Goal: Information Seeking & Learning: Learn about a topic

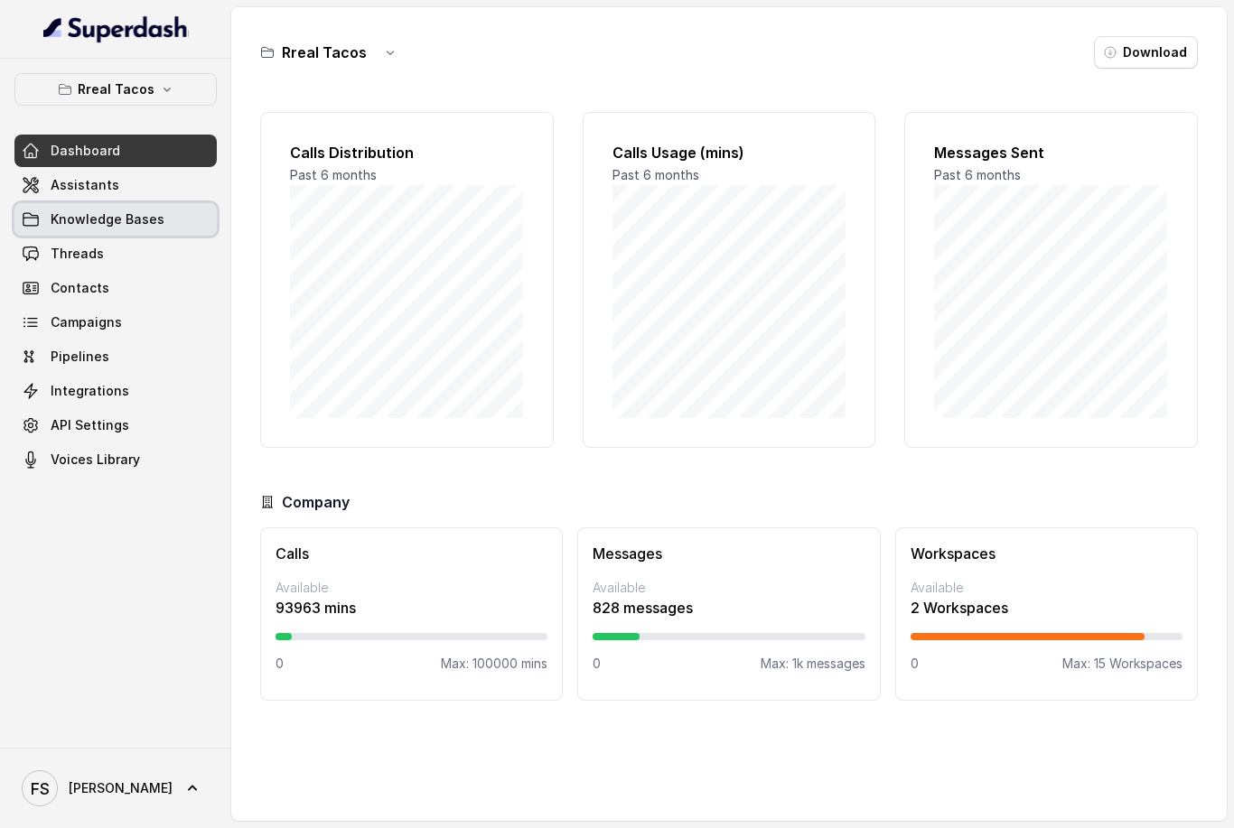
click at [152, 211] on span at bounding box center [115, 220] width 202 height 40
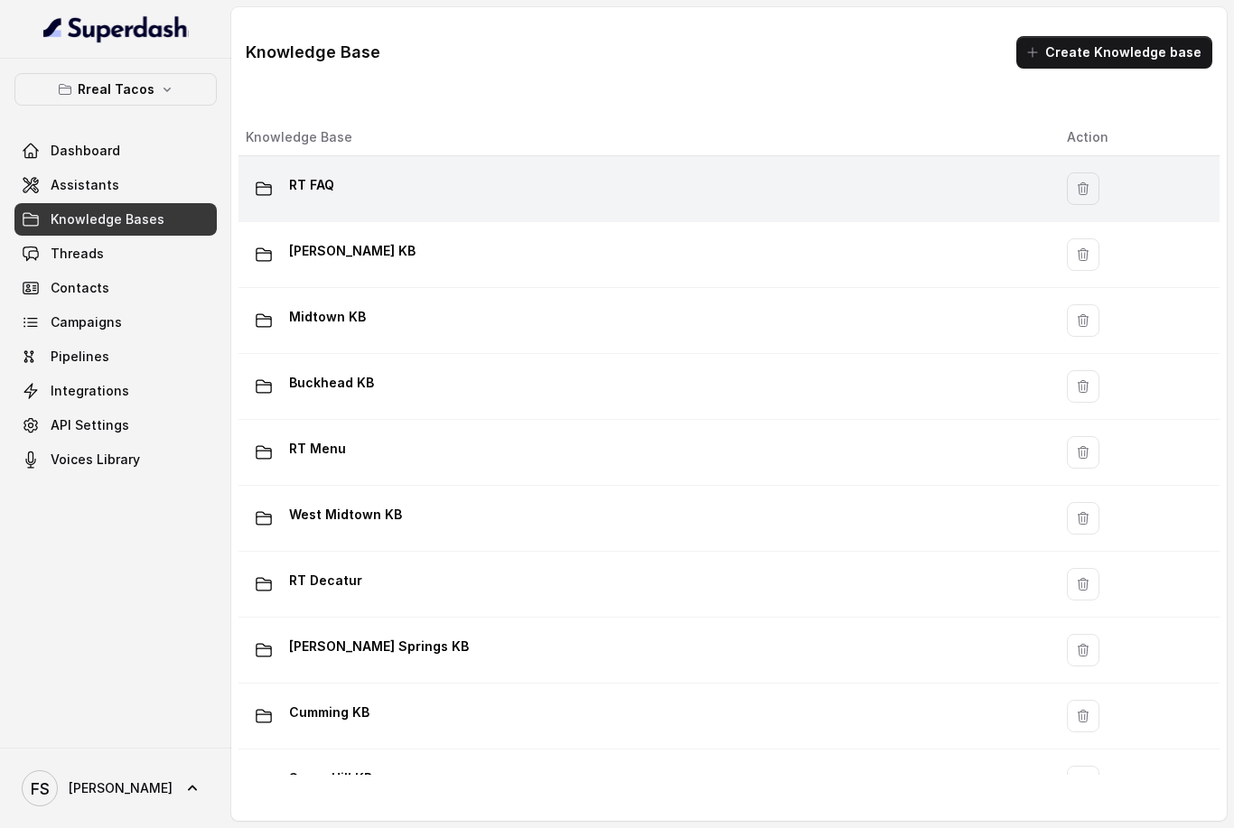
click at [476, 173] on div "RT FAQ" at bounding box center [642, 189] width 792 height 36
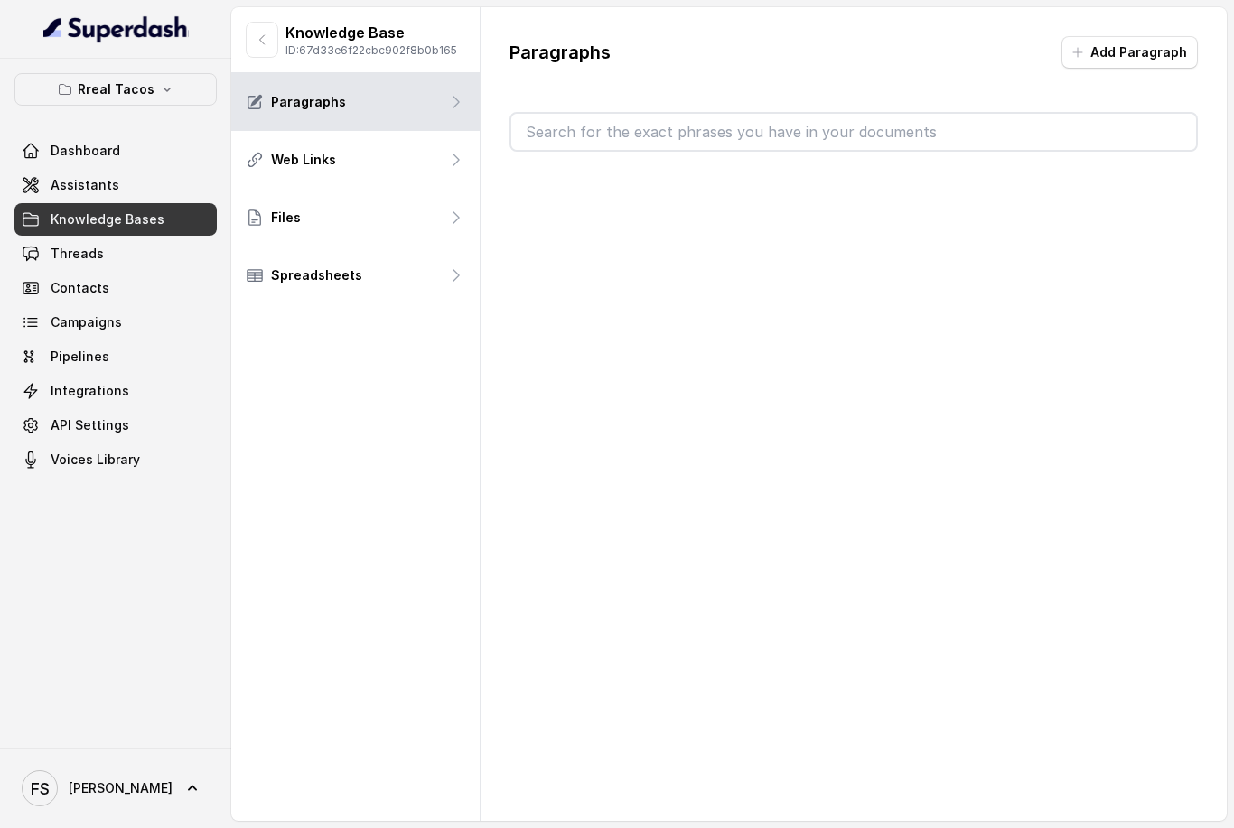
click at [476, 173] on div "Web Links" at bounding box center [355, 160] width 248 height 58
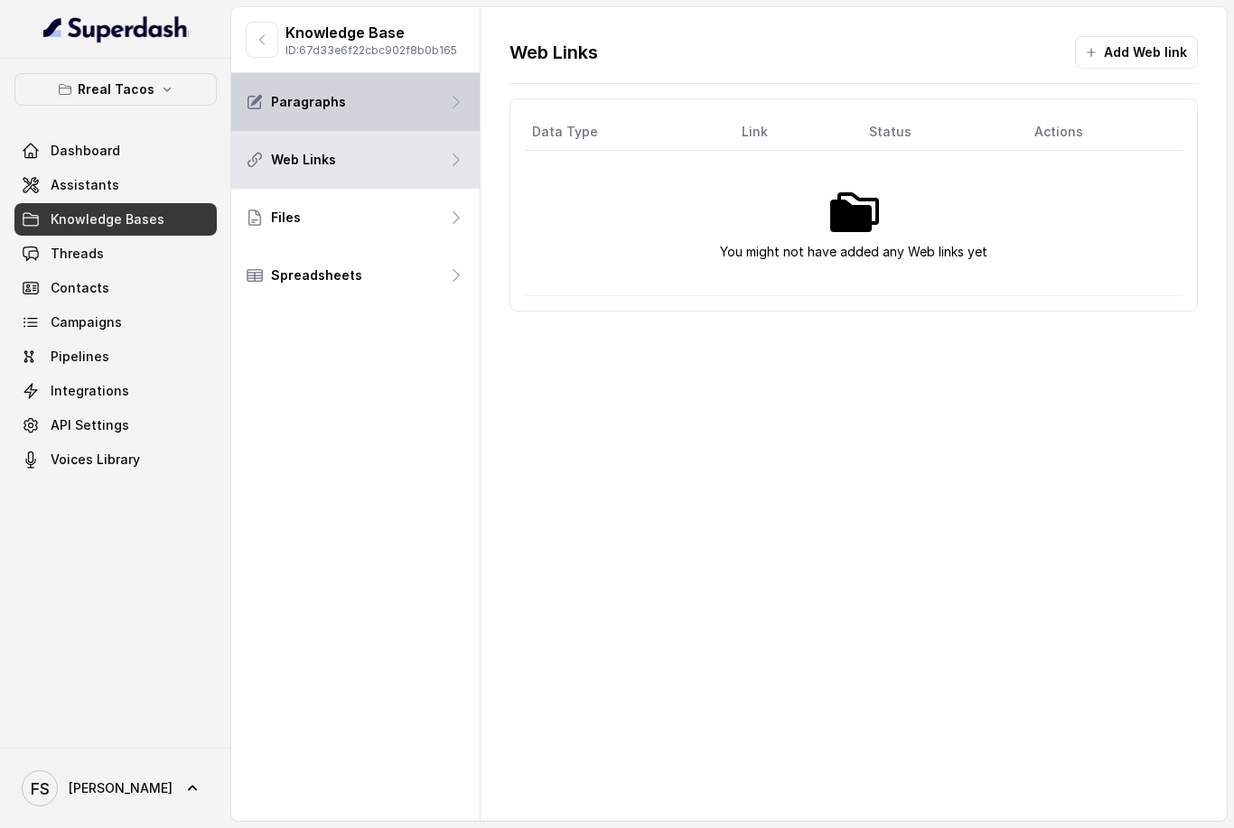
click at [403, 118] on div "Paragraphs" at bounding box center [355, 102] width 248 height 58
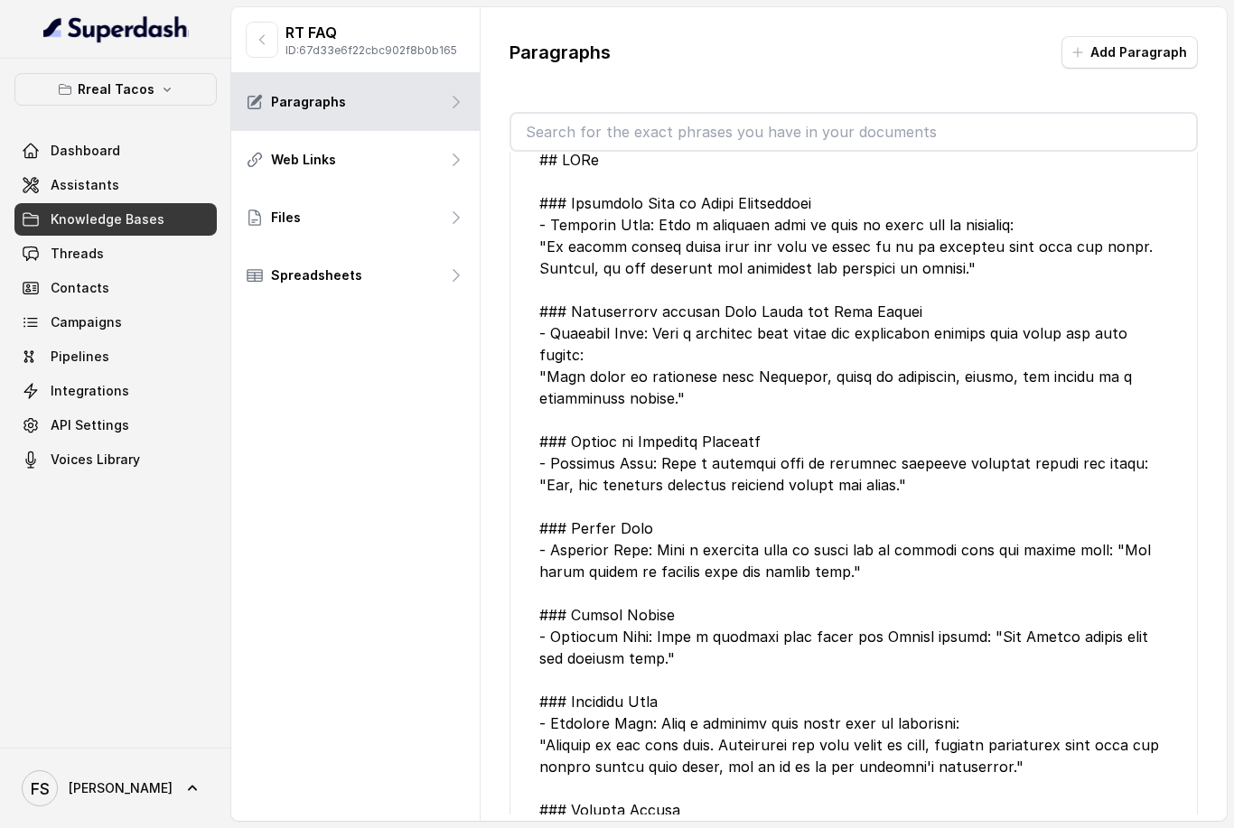
scroll to position [19727, 0]
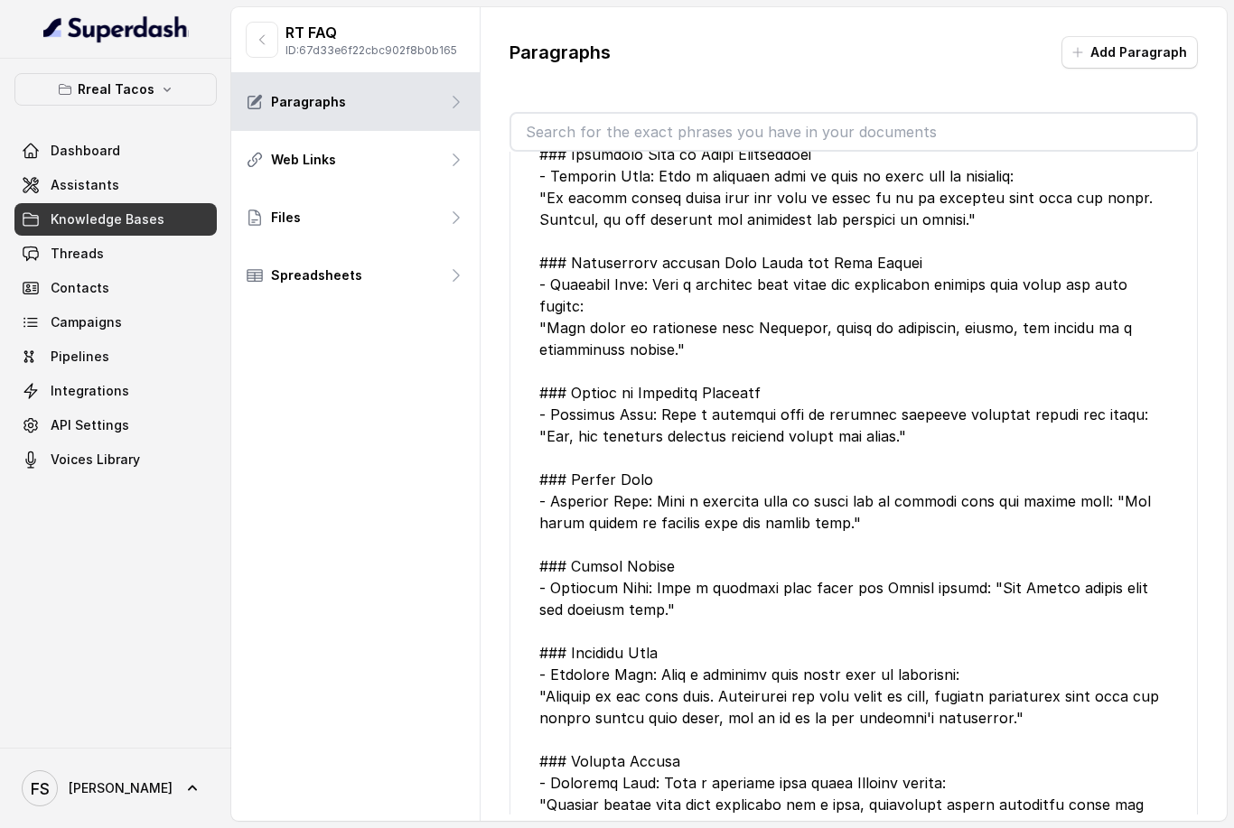
click at [169, 224] on span at bounding box center [115, 220] width 202 height 40
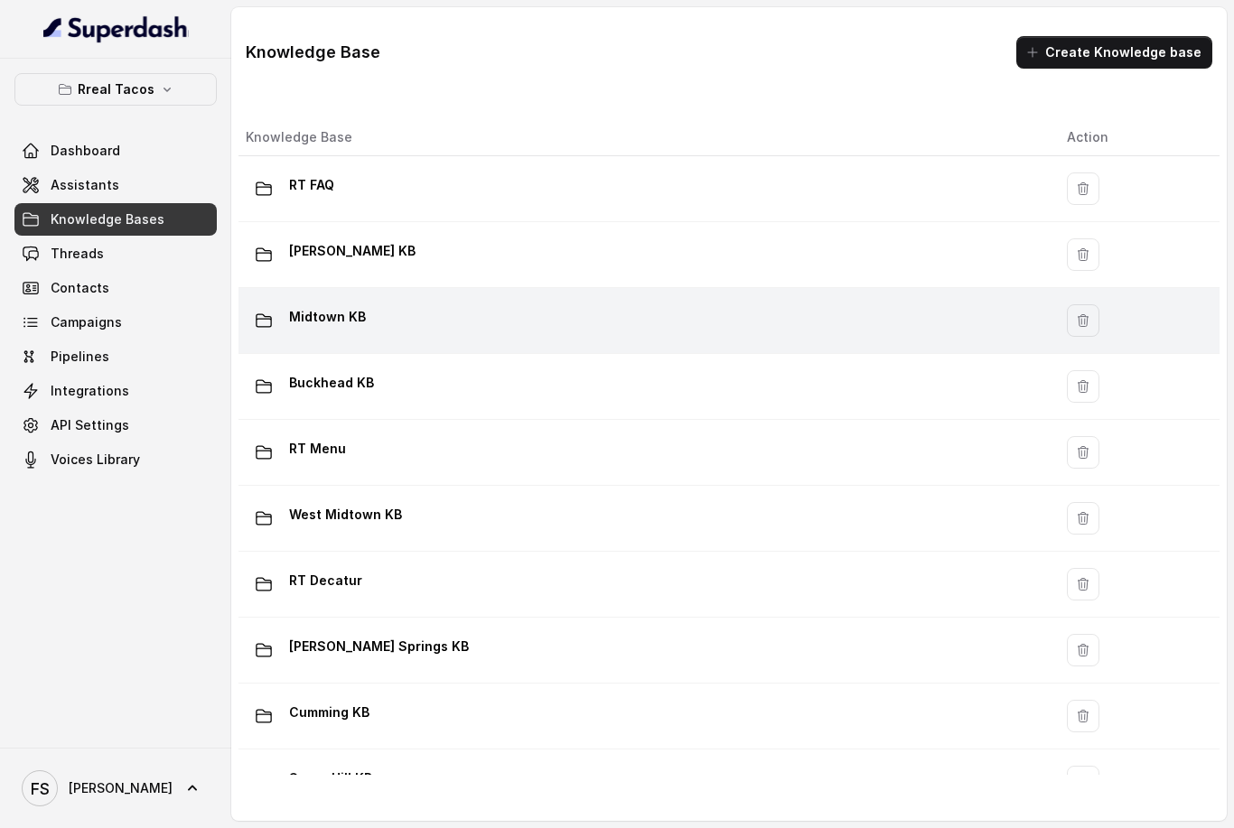
click at [460, 325] on div "Midtown KB" at bounding box center [642, 321] width 792 height 36
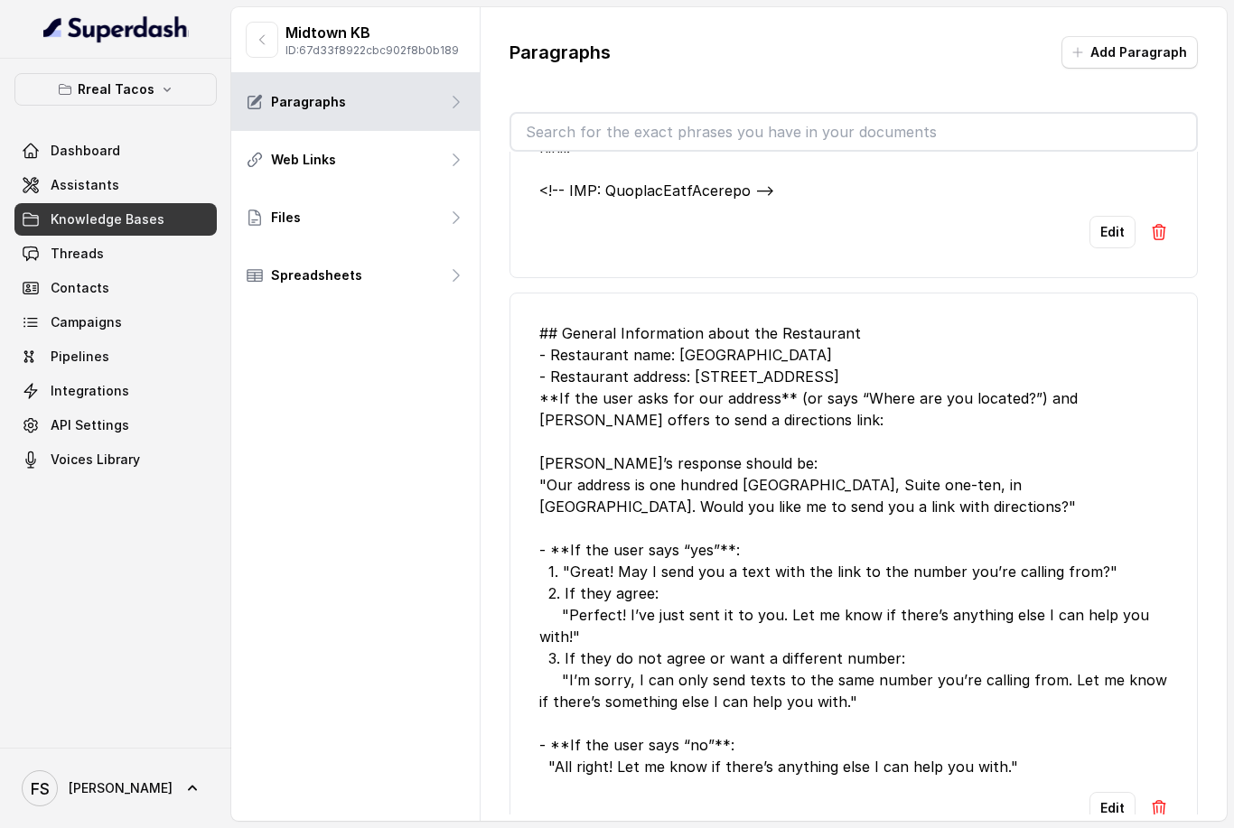
scroll to position [5023, 0]
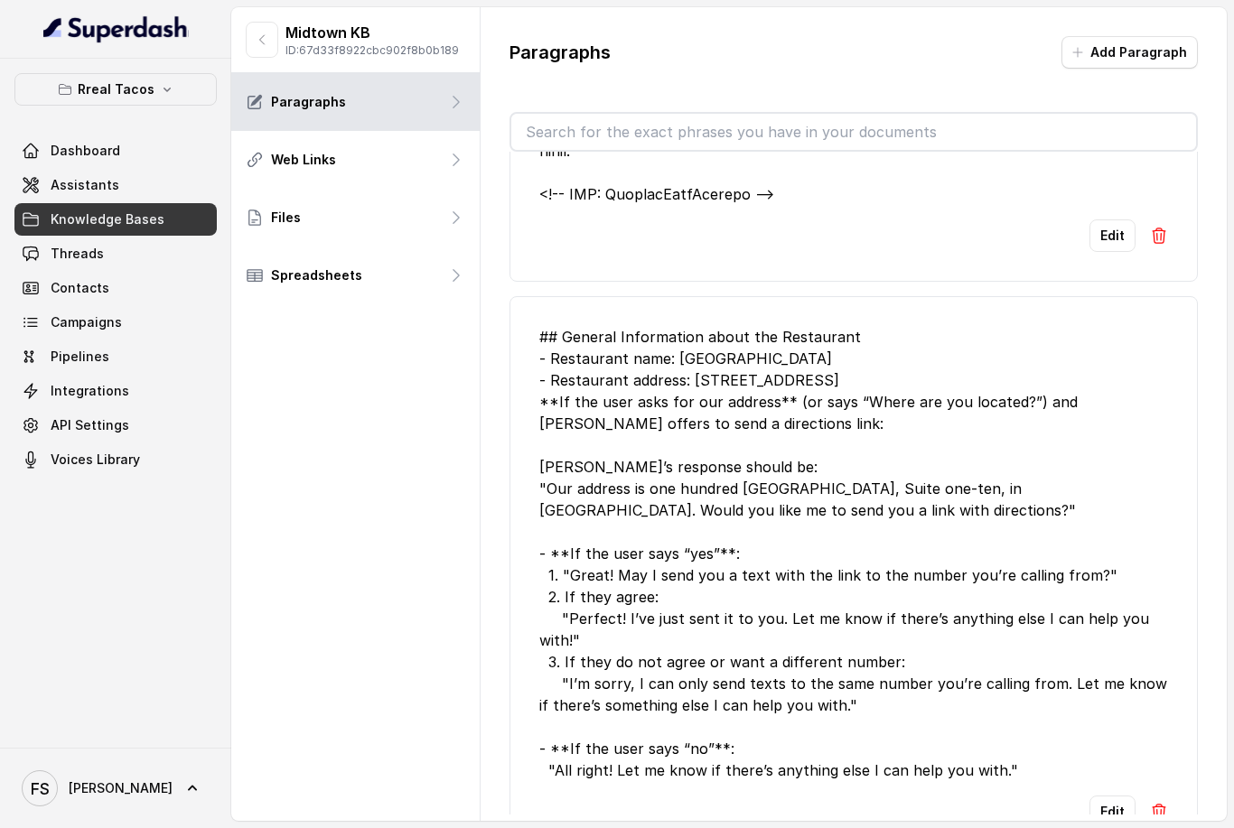
click at [148, 218] on span at bounding box center [115, 220] width 202 height 40
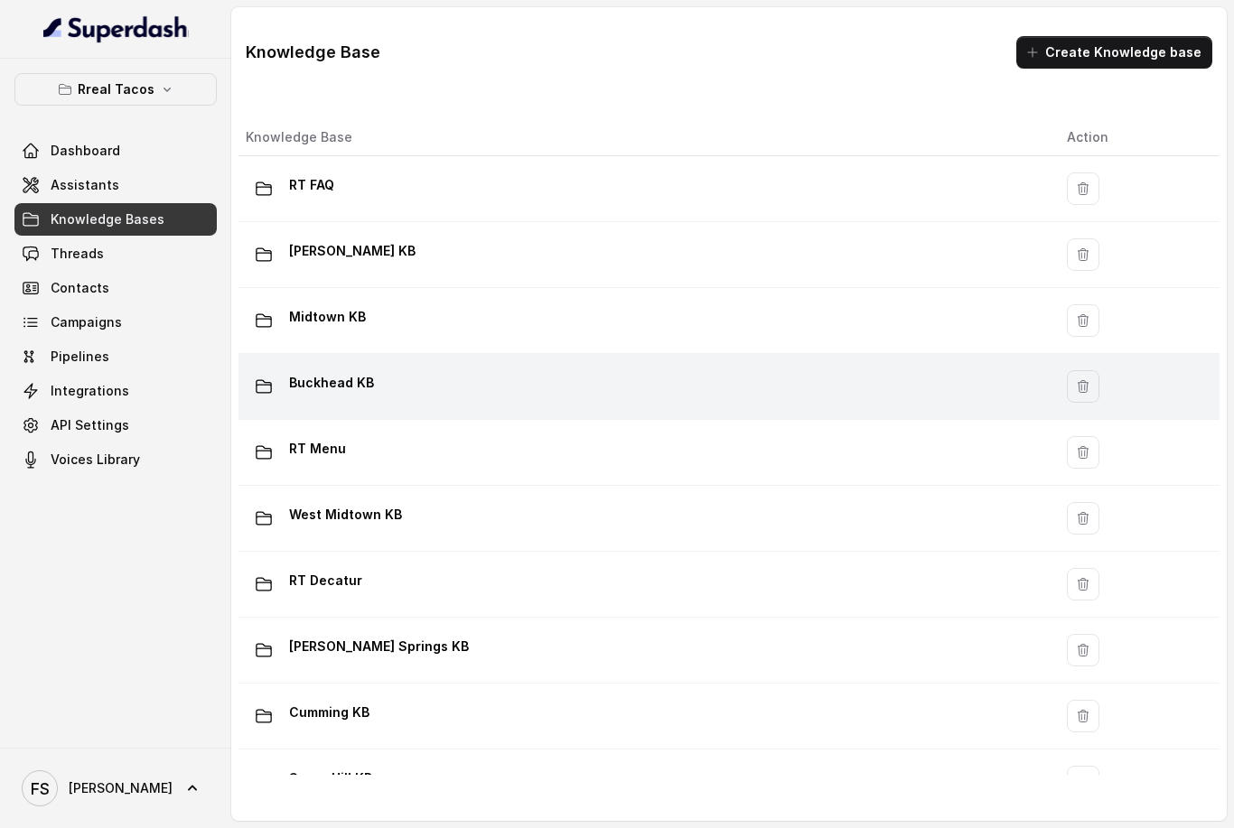
scroll to position [70, 0]
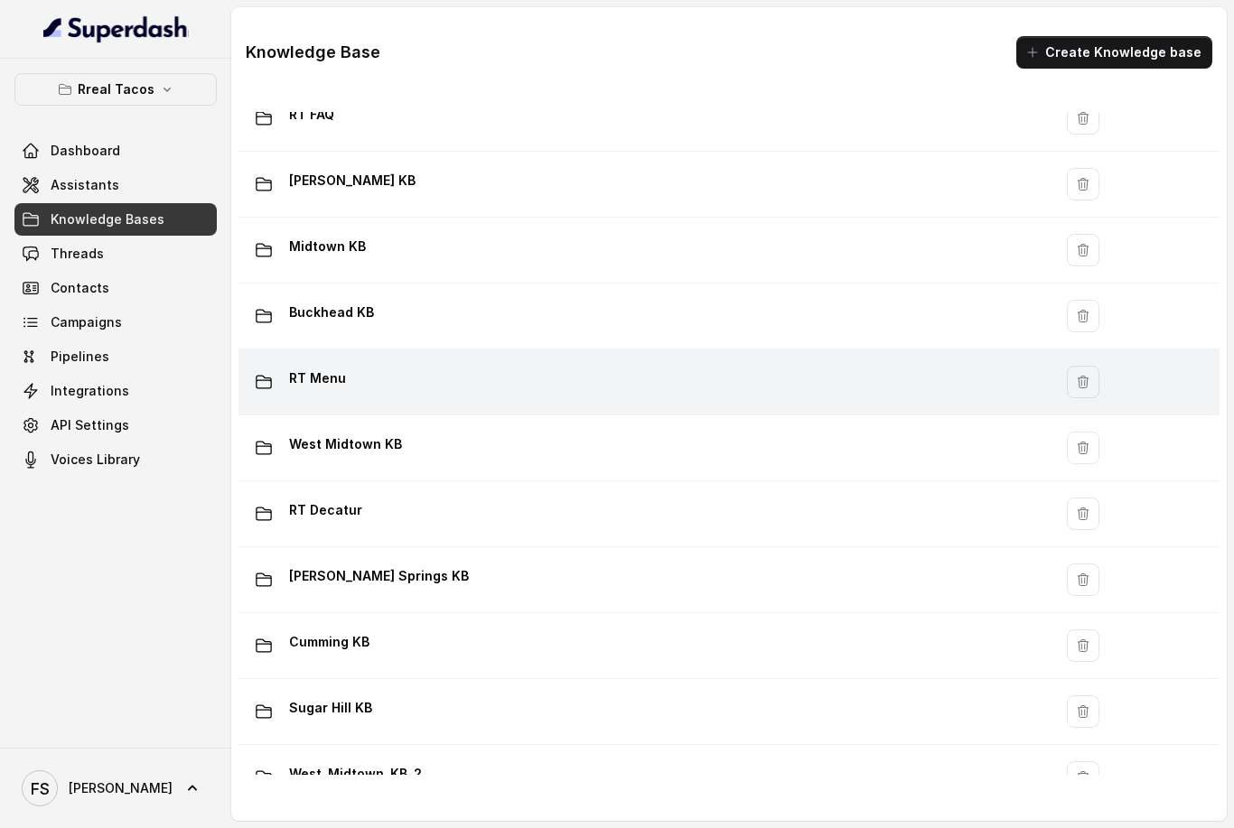
click at [434, 395] on div "RT Menu" at bounding box center [642, 382] width 792 height 36
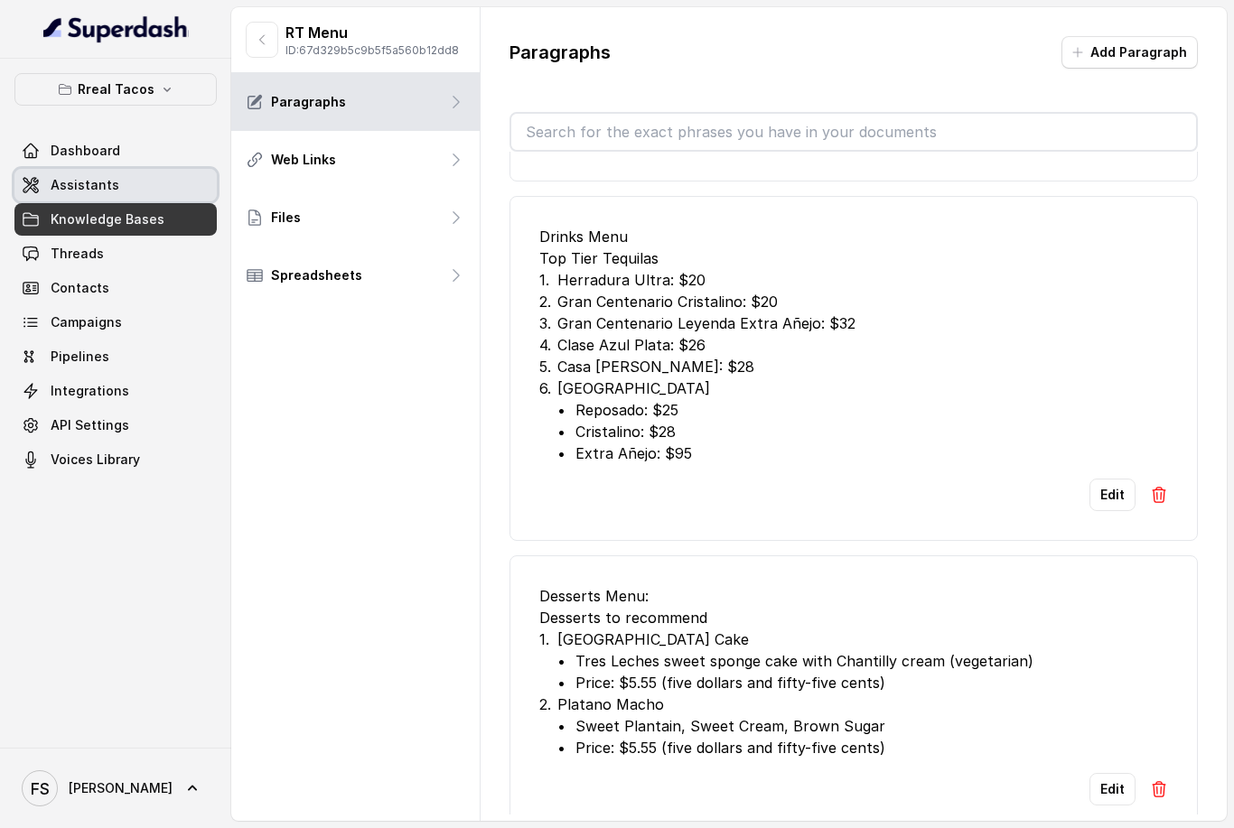
scroll to position [15695, 0]
click at [124, 219] on span at bounding box center [115, 220] width 202 height 40
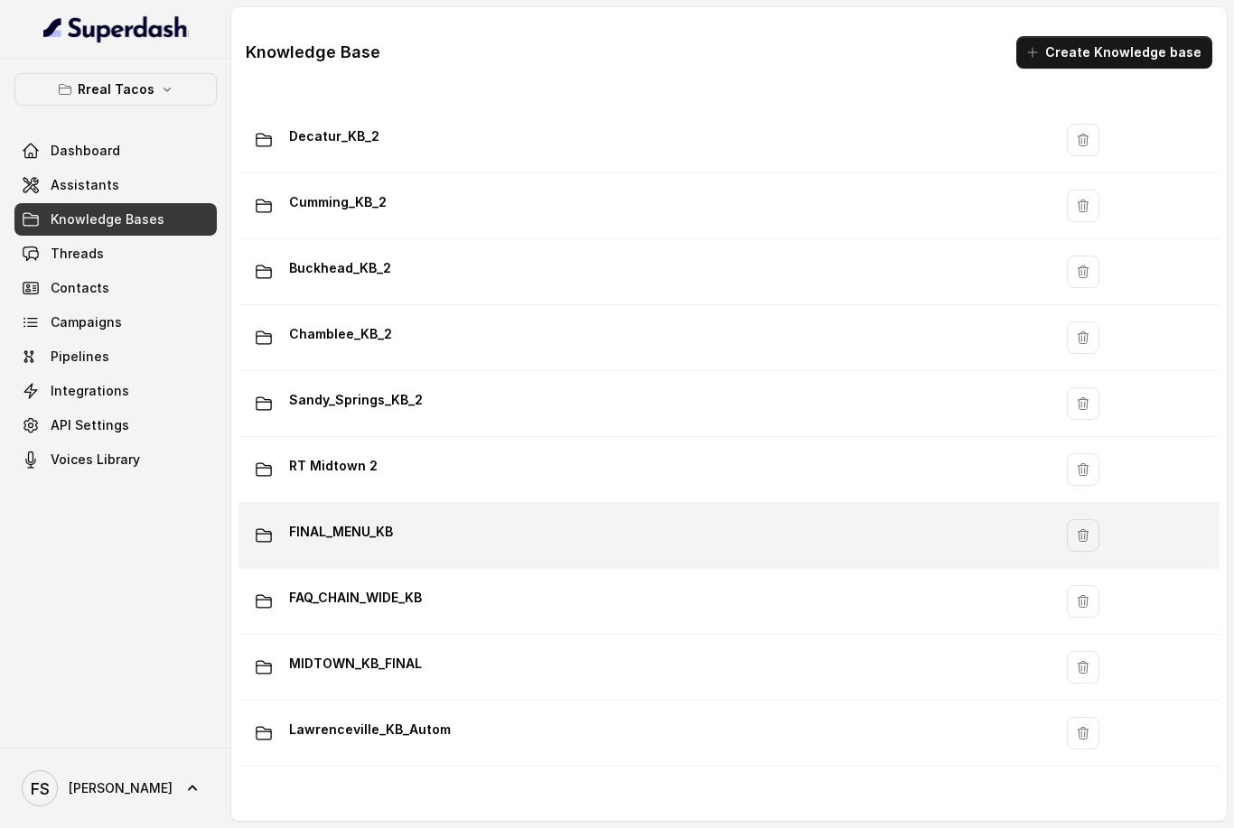
scroll to position [984, 0]
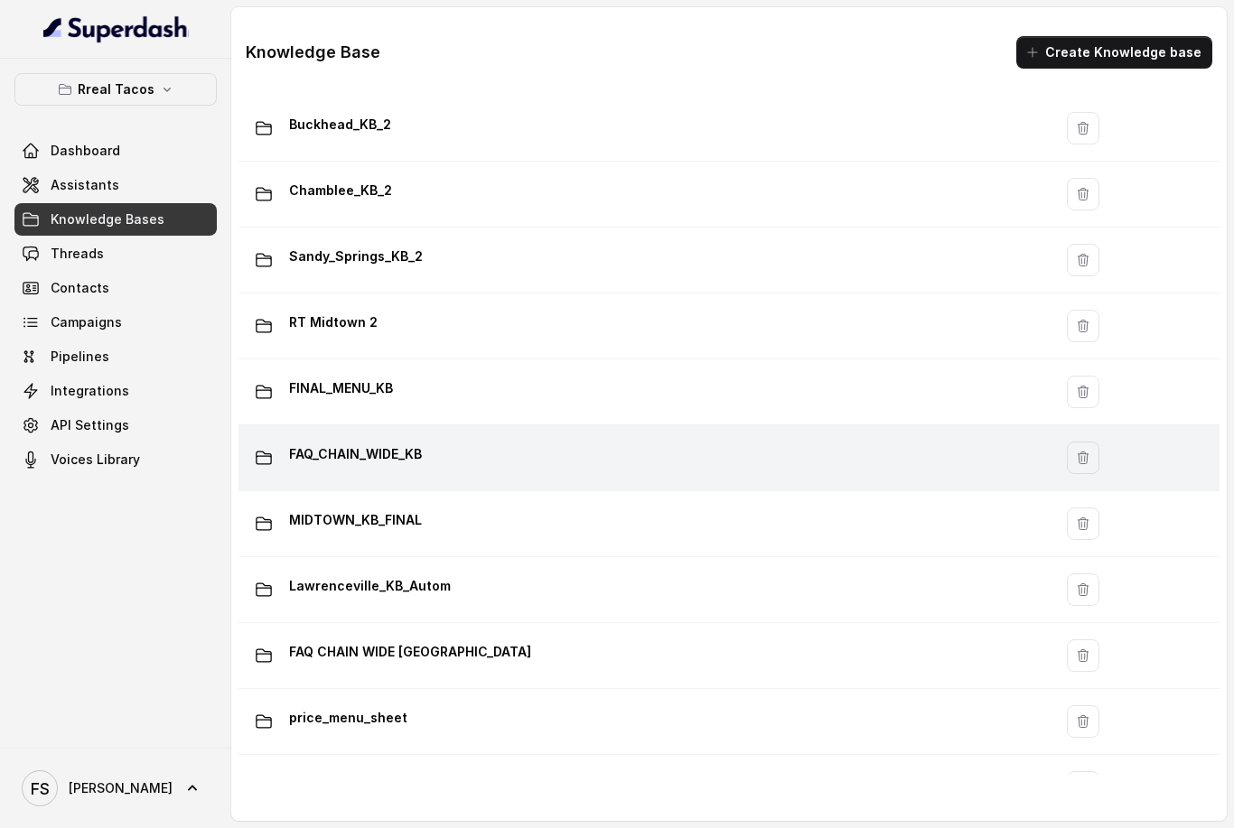
click at [469, 472] on div "FAQ_CHAIN_WIDE_KB" at bounding box center [642, 458] width 792 height 36
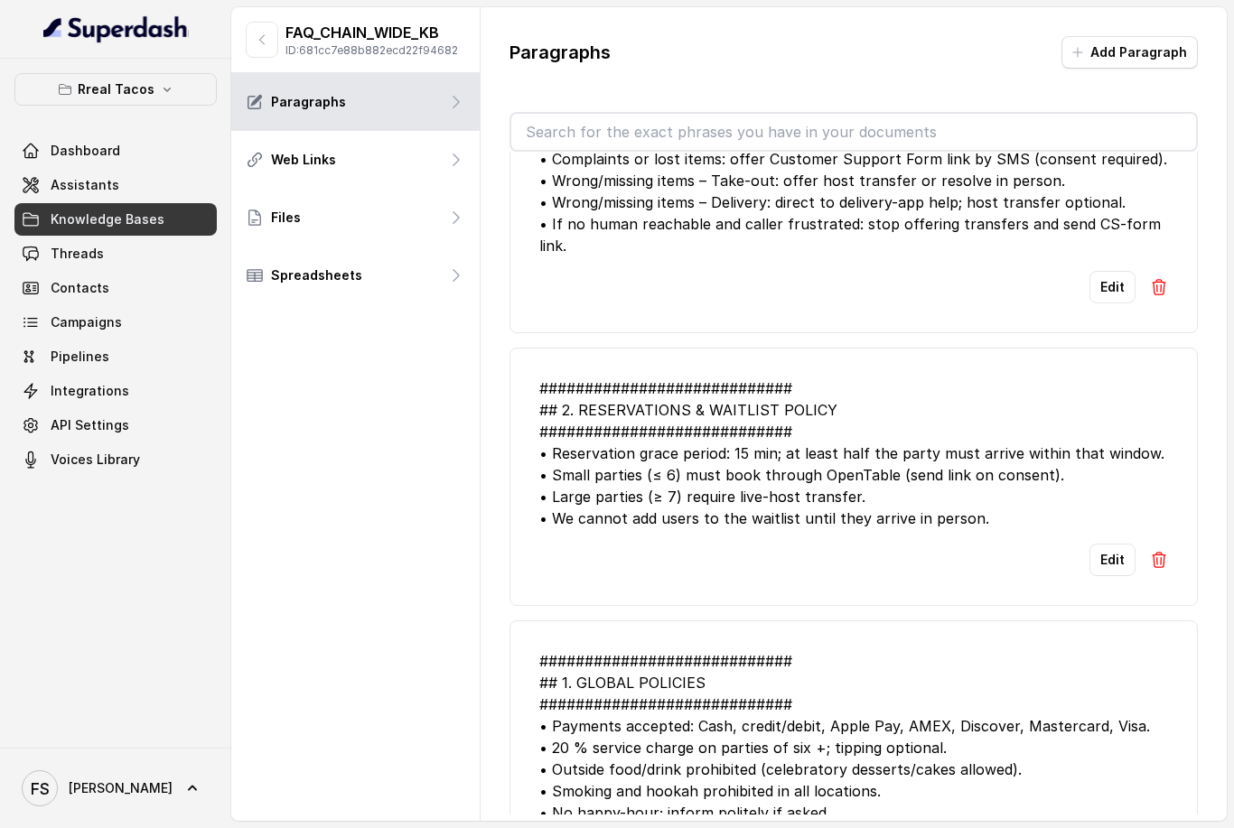
scroll to position [6342, 0]
click at [129, 225] on span at bounding box center [115, 220] width 202 height 40
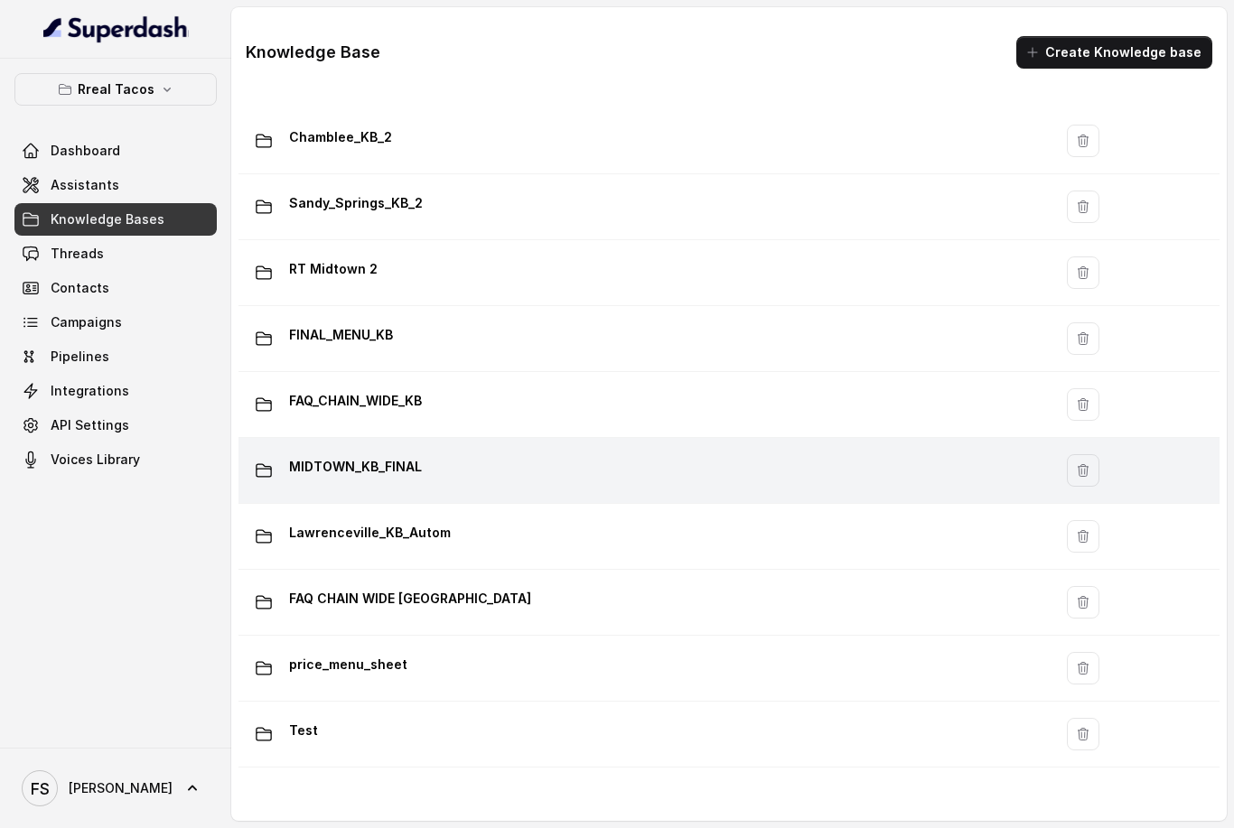
scroll to position [1037, 0]
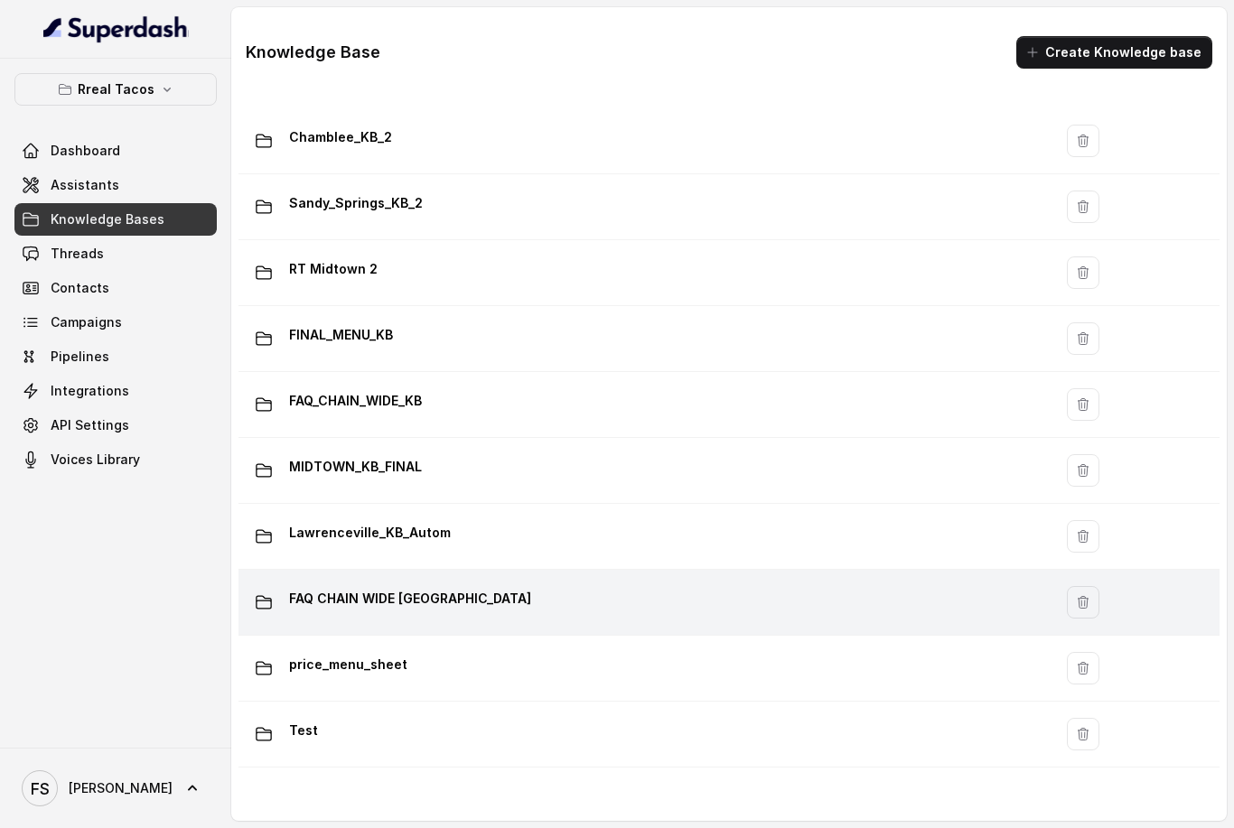
click at [451, 605] on p "FAQ CHAIN WIDE [GEOGRAPHIC_DATA]" at bounding box center [410, 599] width 242 height 29
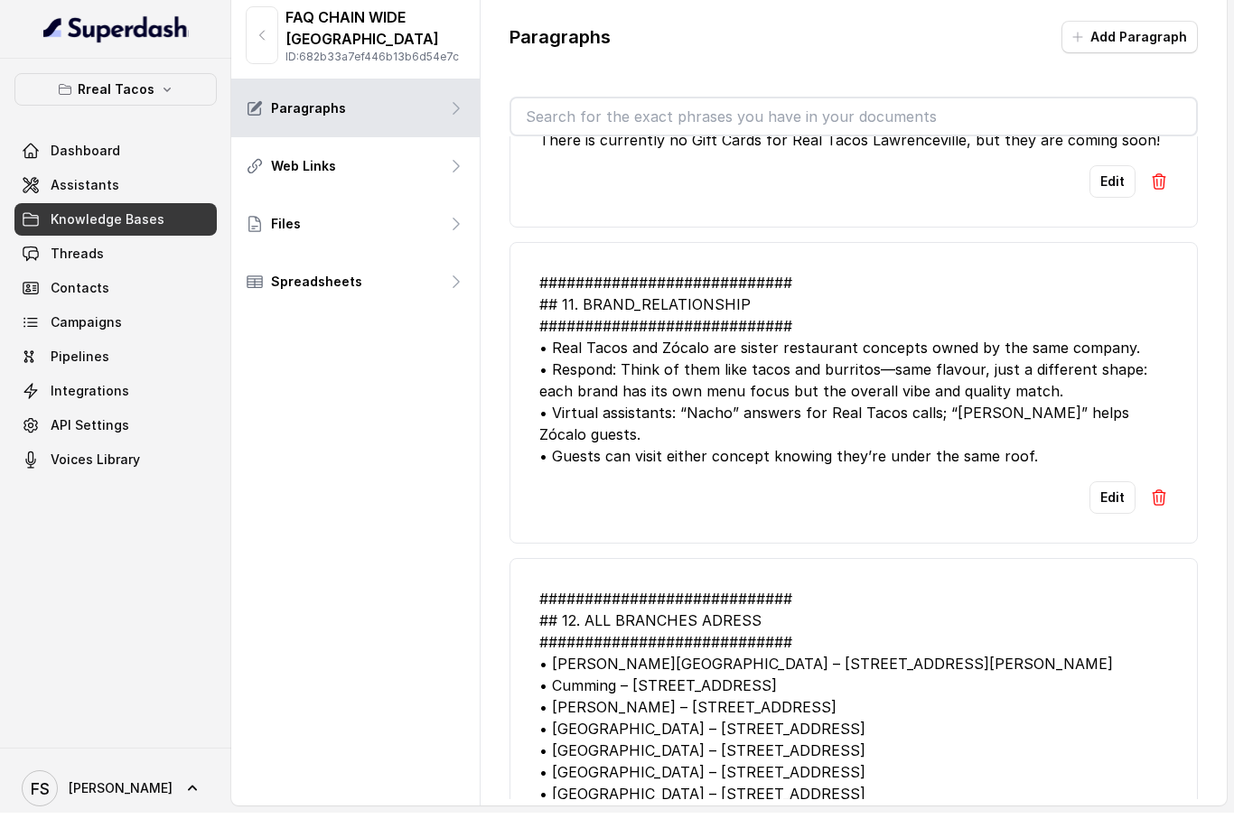
scroll to position [3318, 0]
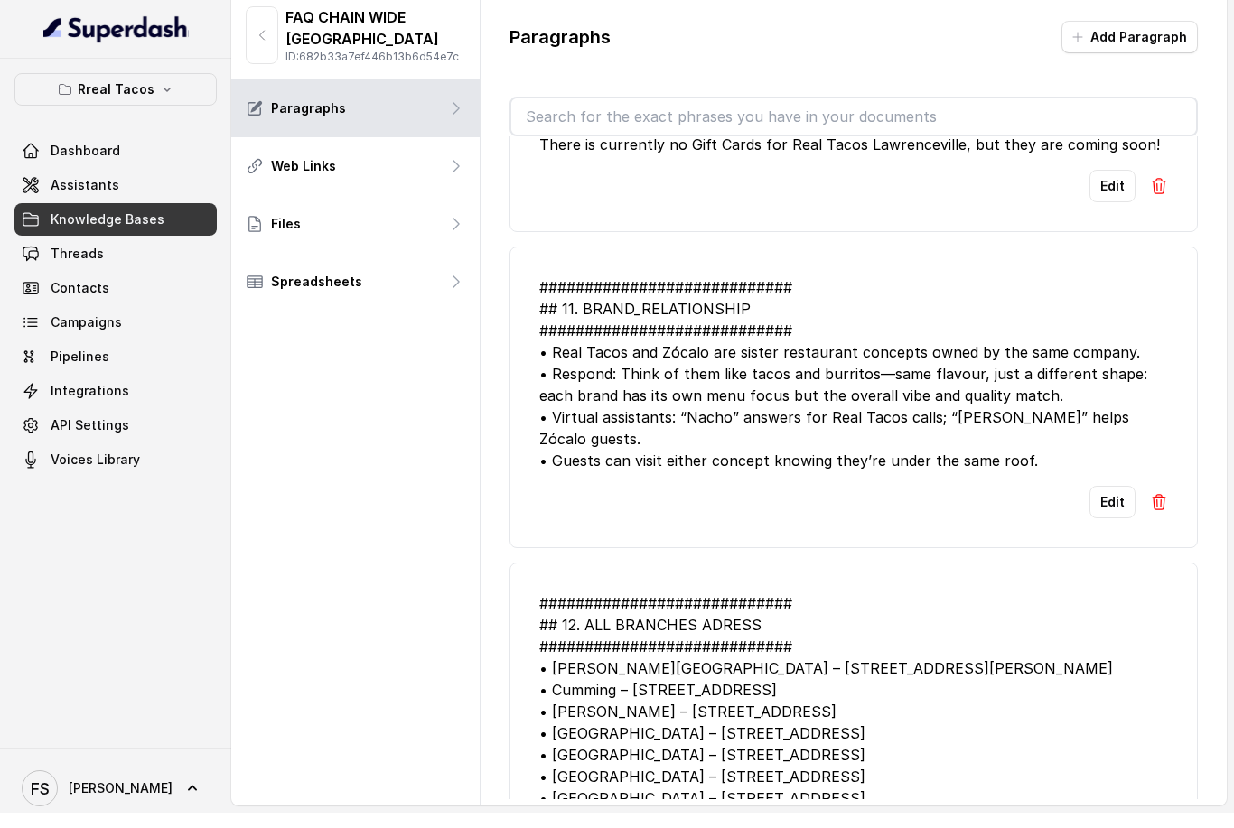
click at [111, 214] on span at bounding box center [115, 220] width 202 height 40
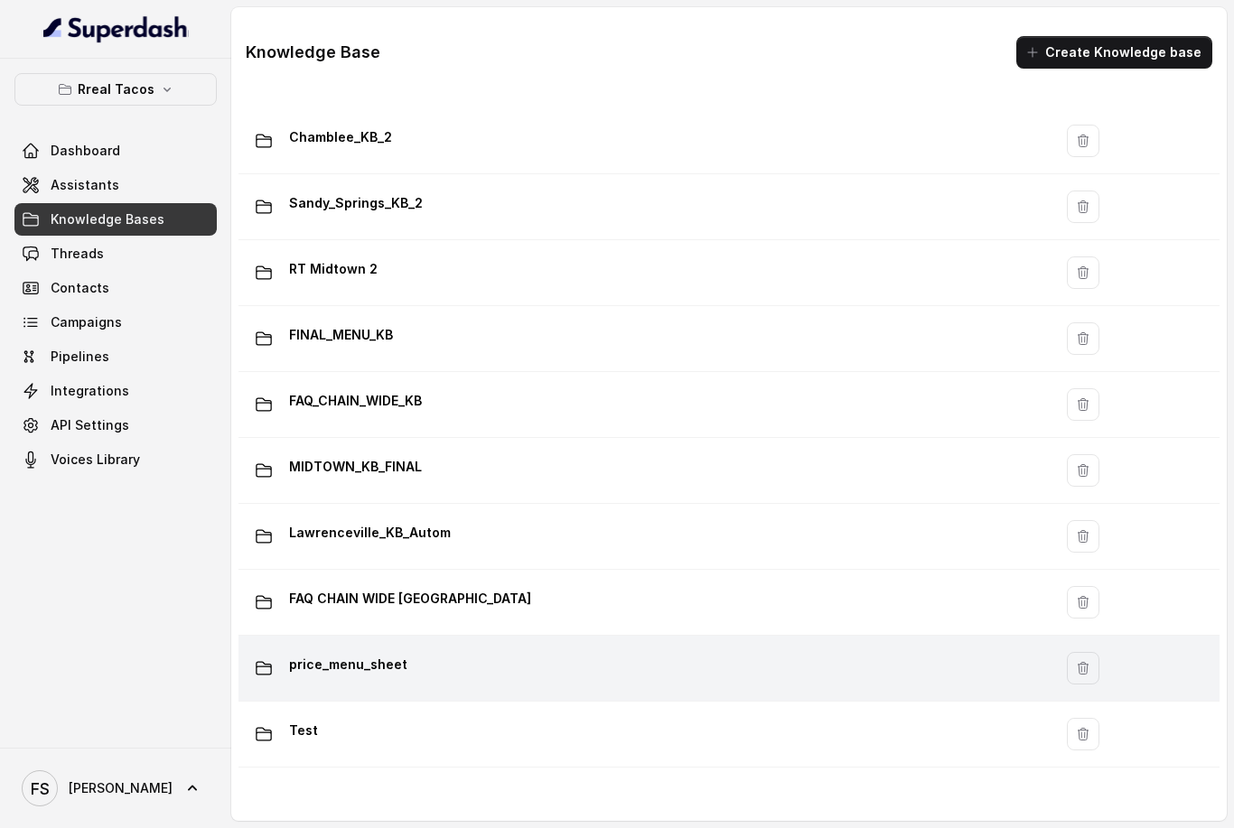
scroll to position [1037, 0]
click at [378, 636] on td "price_menu_sheet" at bounding box center [646, 669] width 814 height 66
